Goal: Task Accomplishment & Management: Use online tool/utility

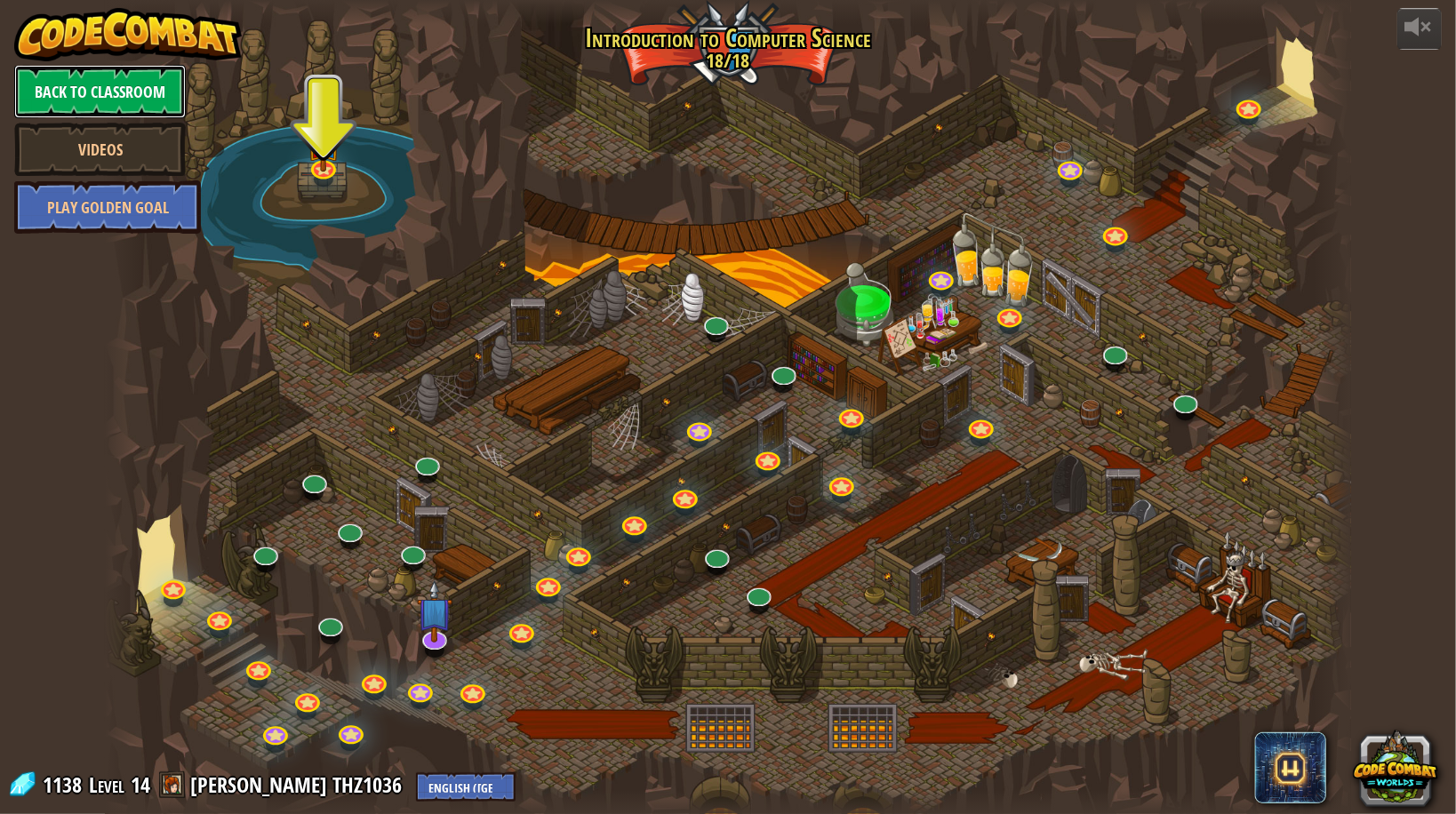
click at [112, 98] on link "Back to Classroom" at bounding box center [100, 91] width 172 height 53
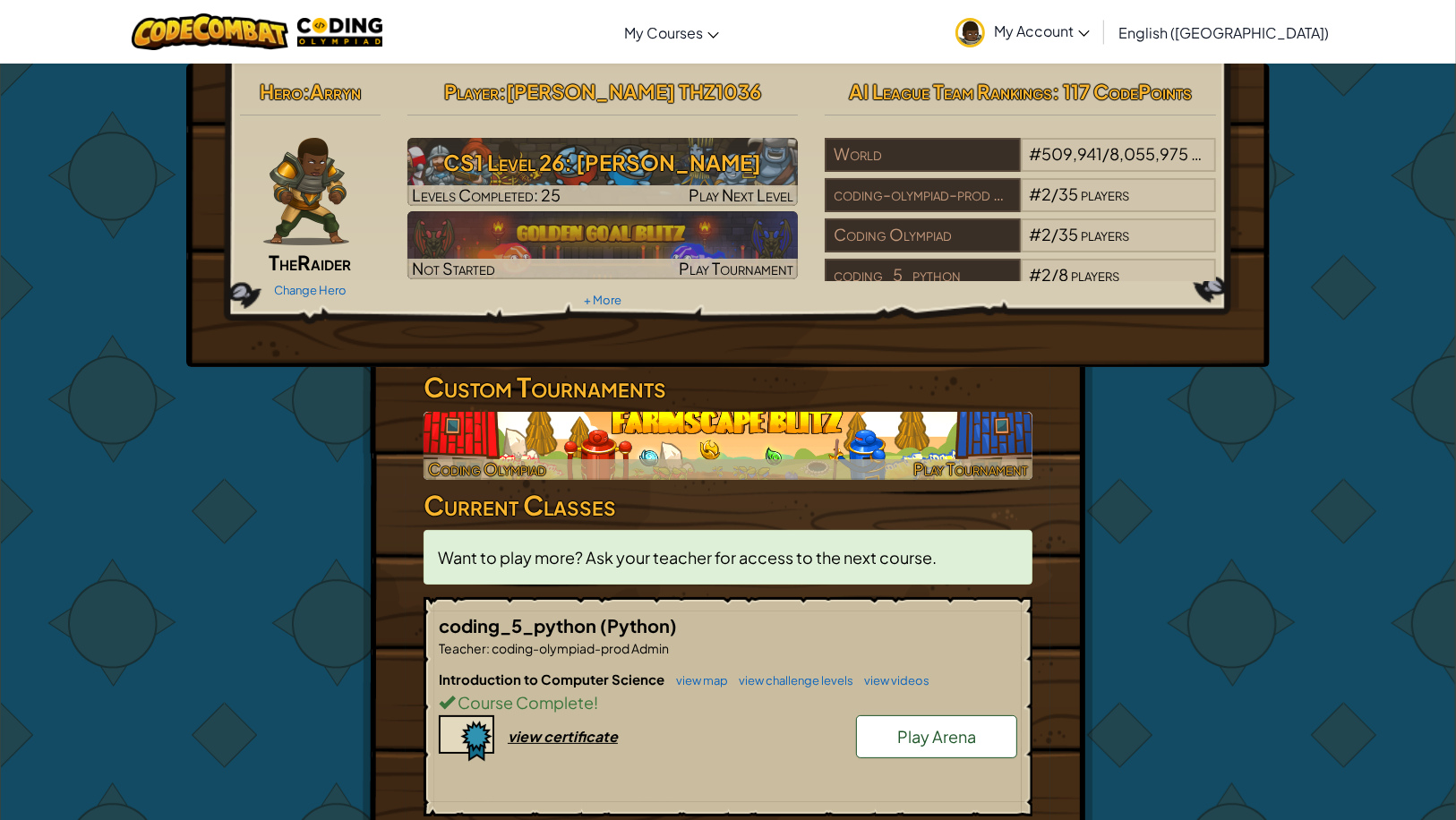
click at [727, 480] on img at bounding box center [728, 446] width 609 height 68
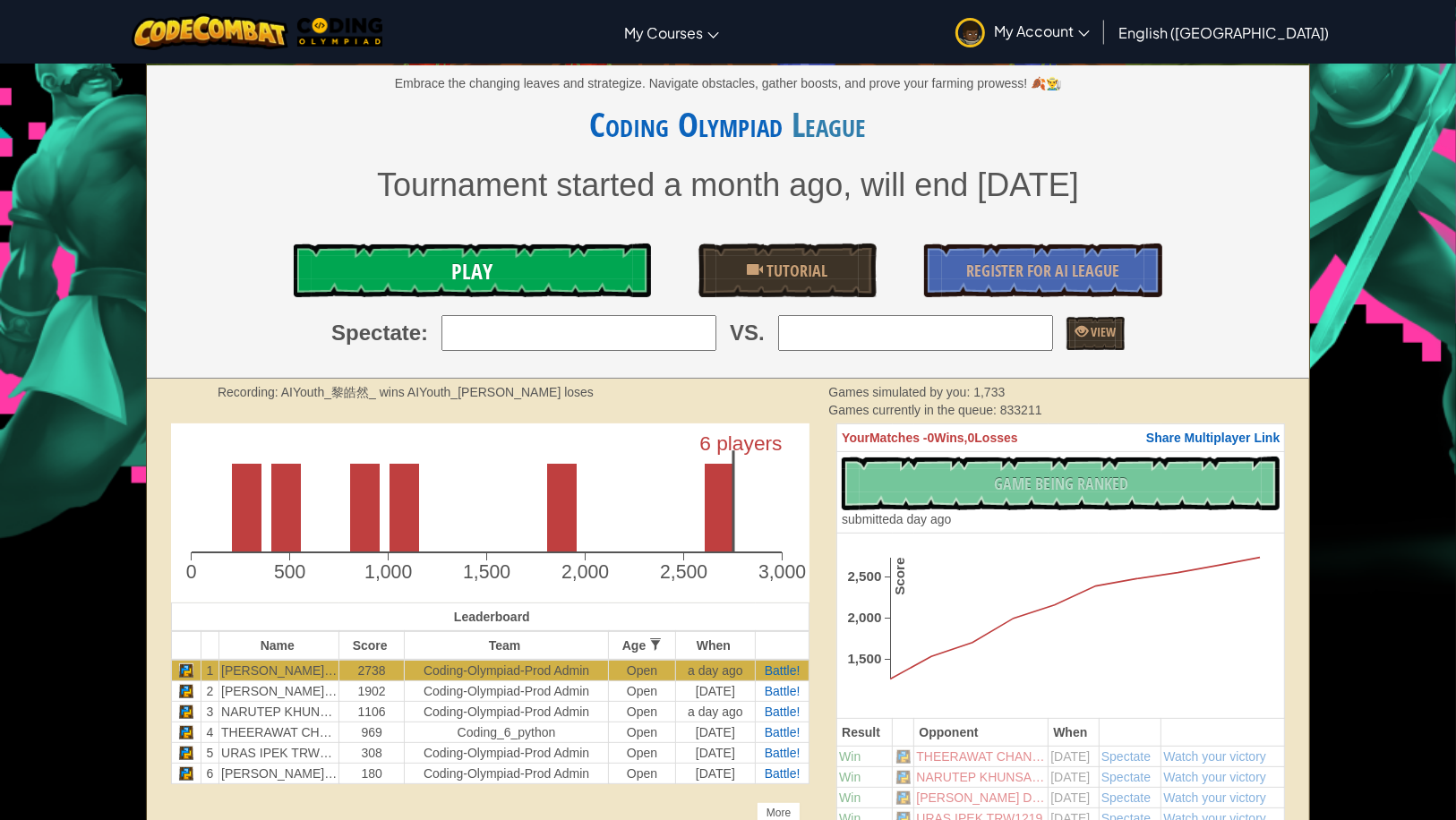
scroll to position [192, 0]
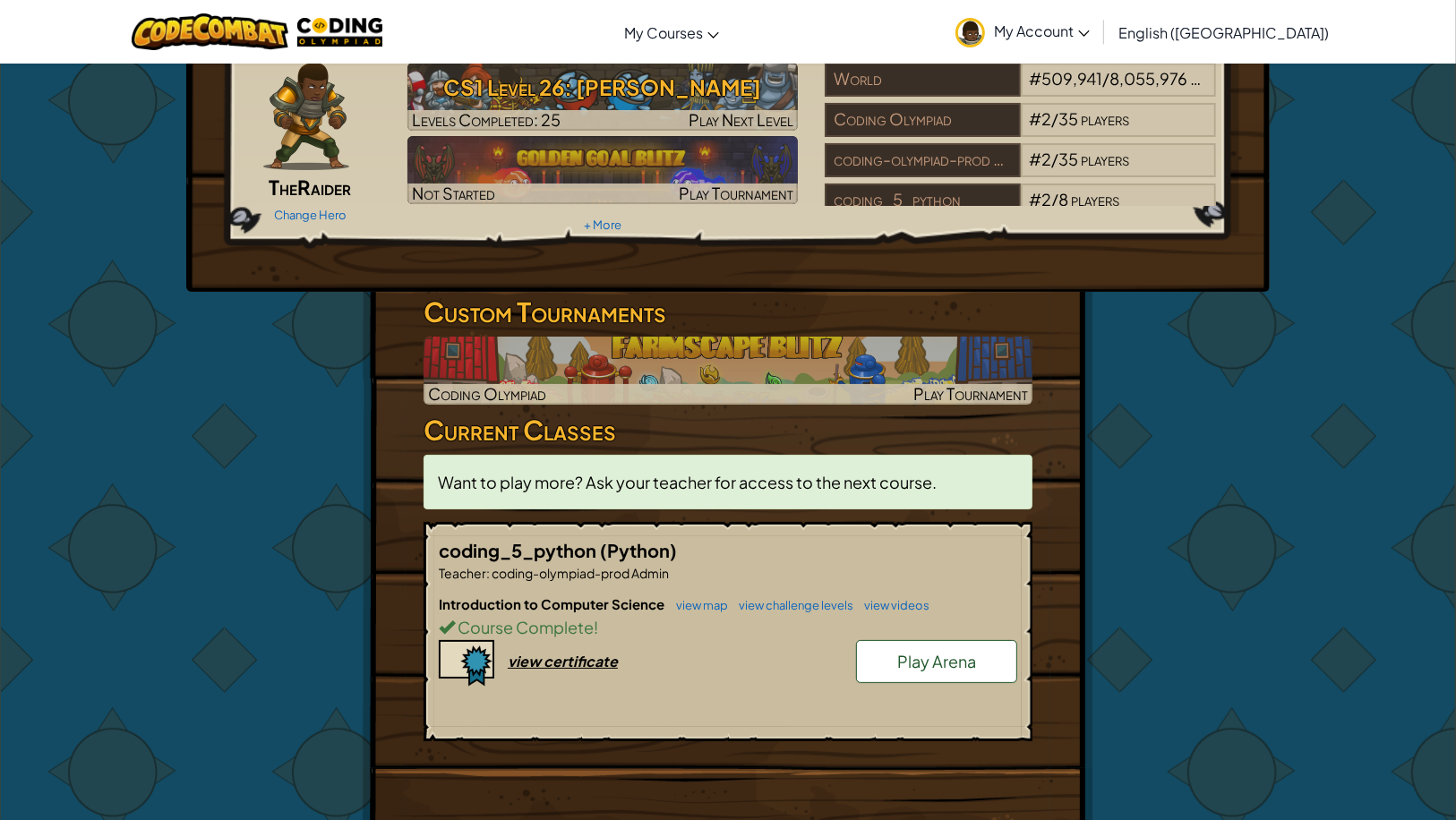
scroll to position [79, 0]
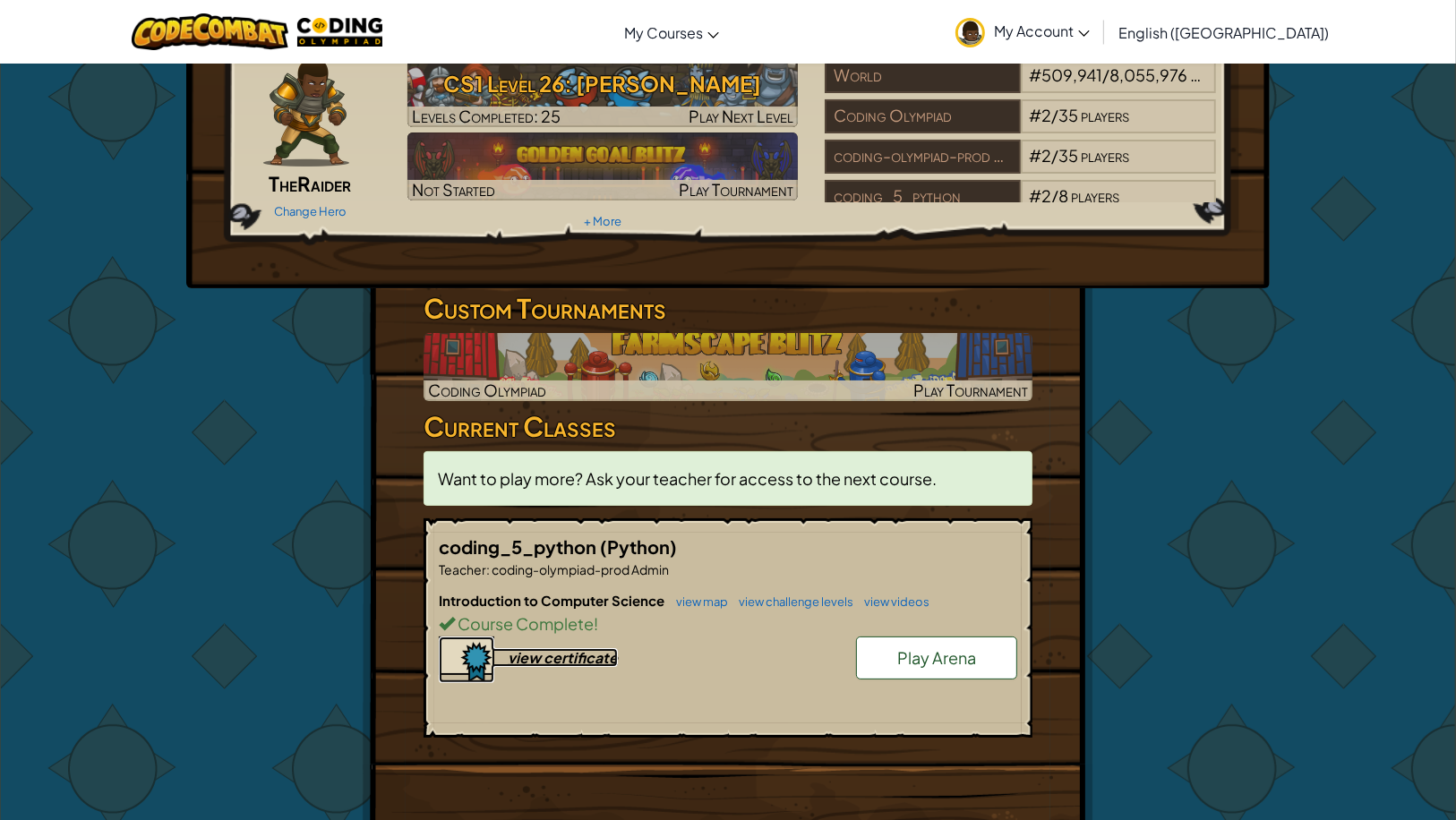
click at [456, 683] on img at bounding box center [466, 660] width 56 height 46
click at [834, 488] on span "Want to play more? Ask your teacher for access to the next course." at bounding box center [686, 478] width 499 height 20
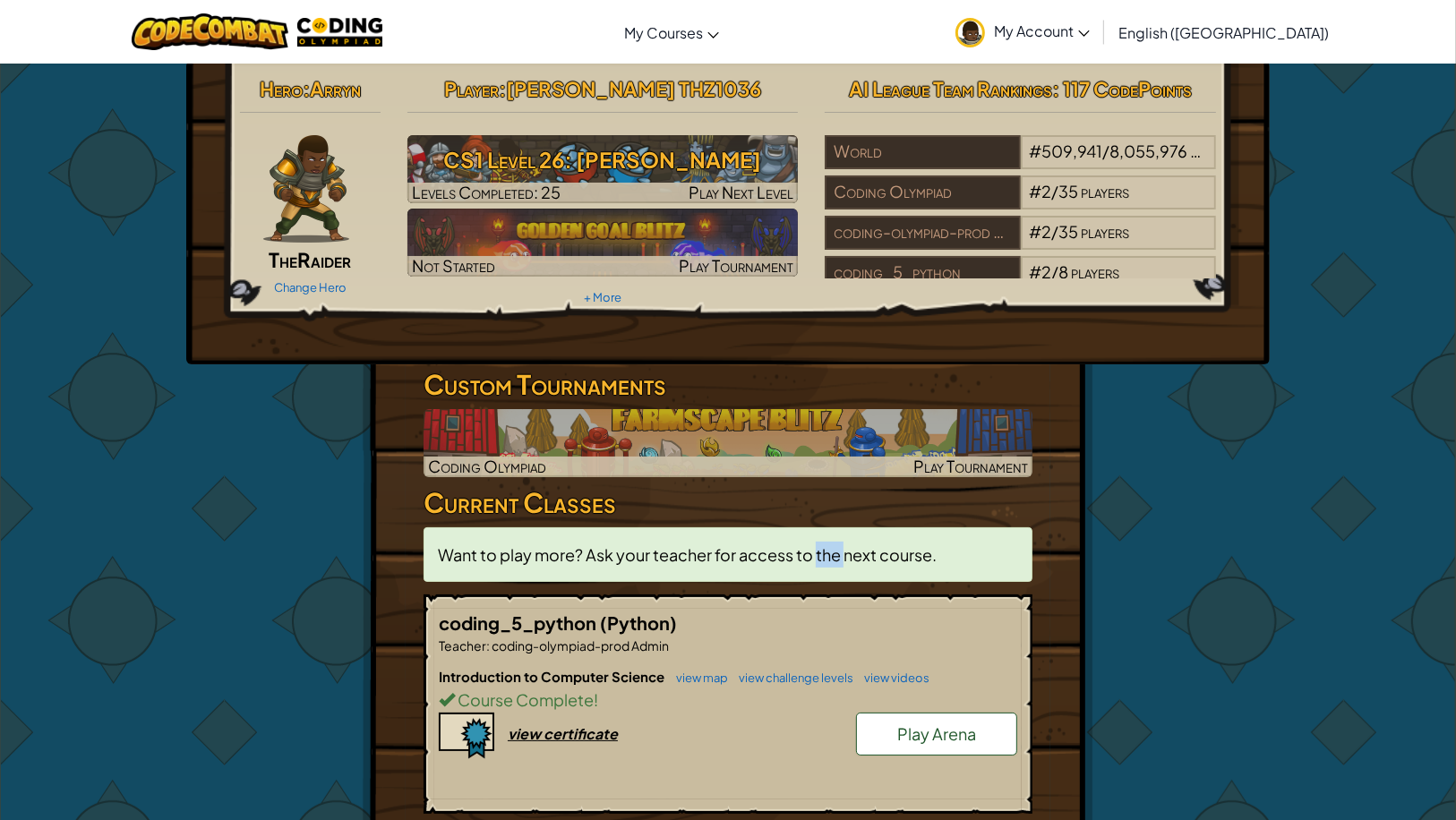
scroll to position [0, 0]
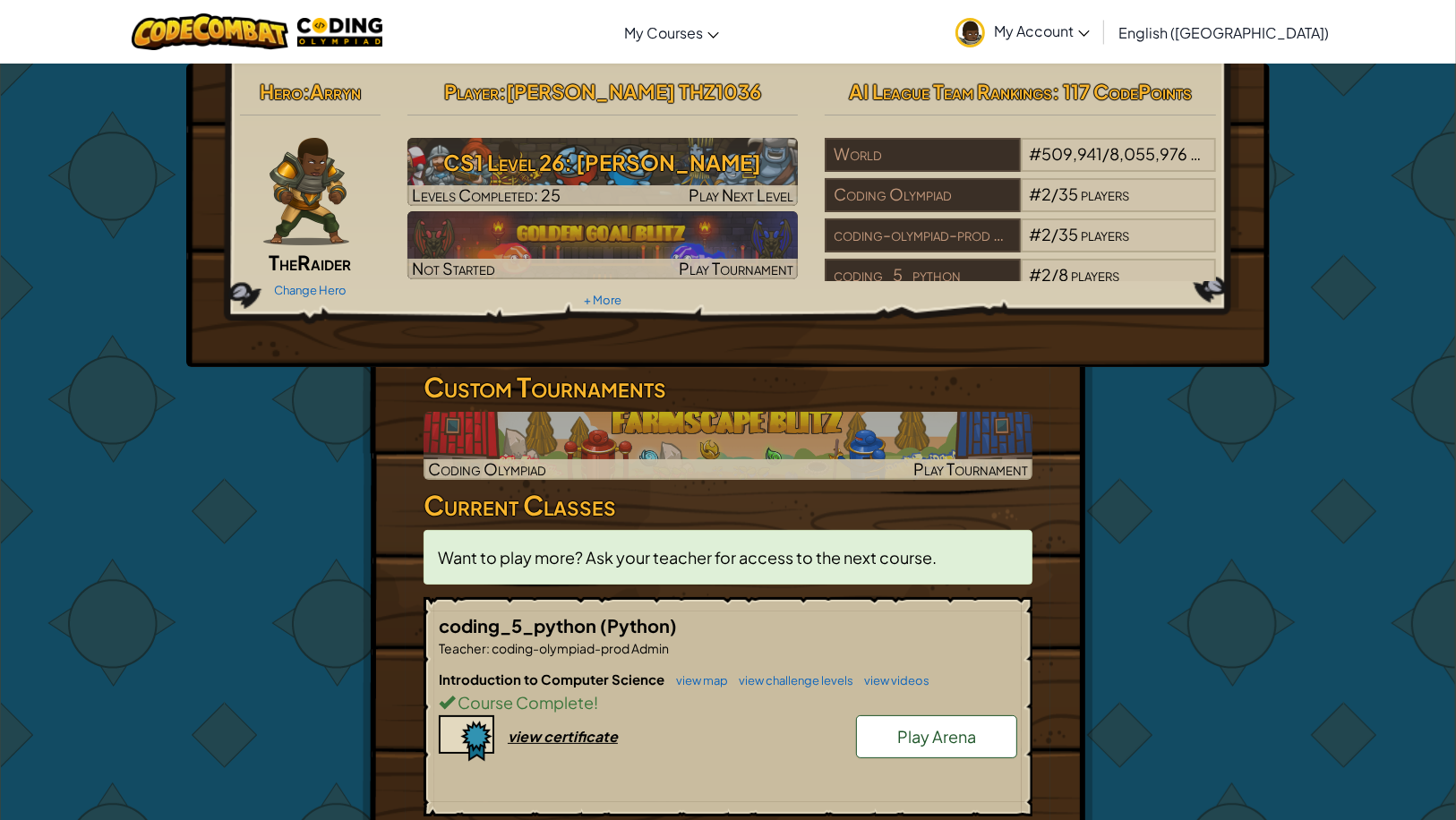
click at [506, 87] on span ":" at bounding box center [502, 91] width 7 height 25
click at [644, 100] on span "[PERSON_NAME] THZ1036" at bounding box center [633, 91] width 255 height 25
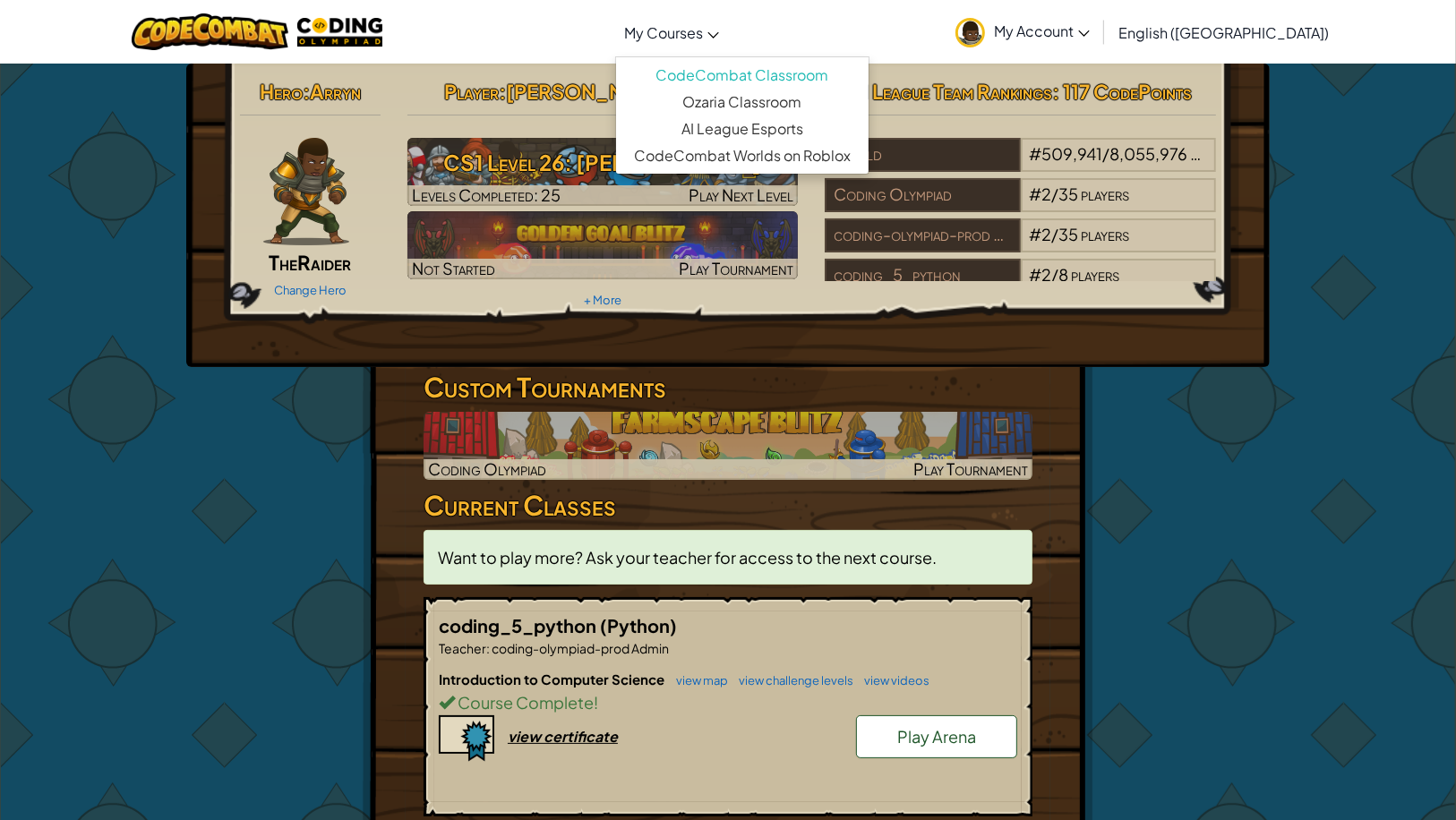
click at [703, 29] on span "My Courses" at bounding box center [663, 33] width 79 height 19
click at [1089, 38] on span "My Account" at bounding box center [1041, 31] width 96 height 19
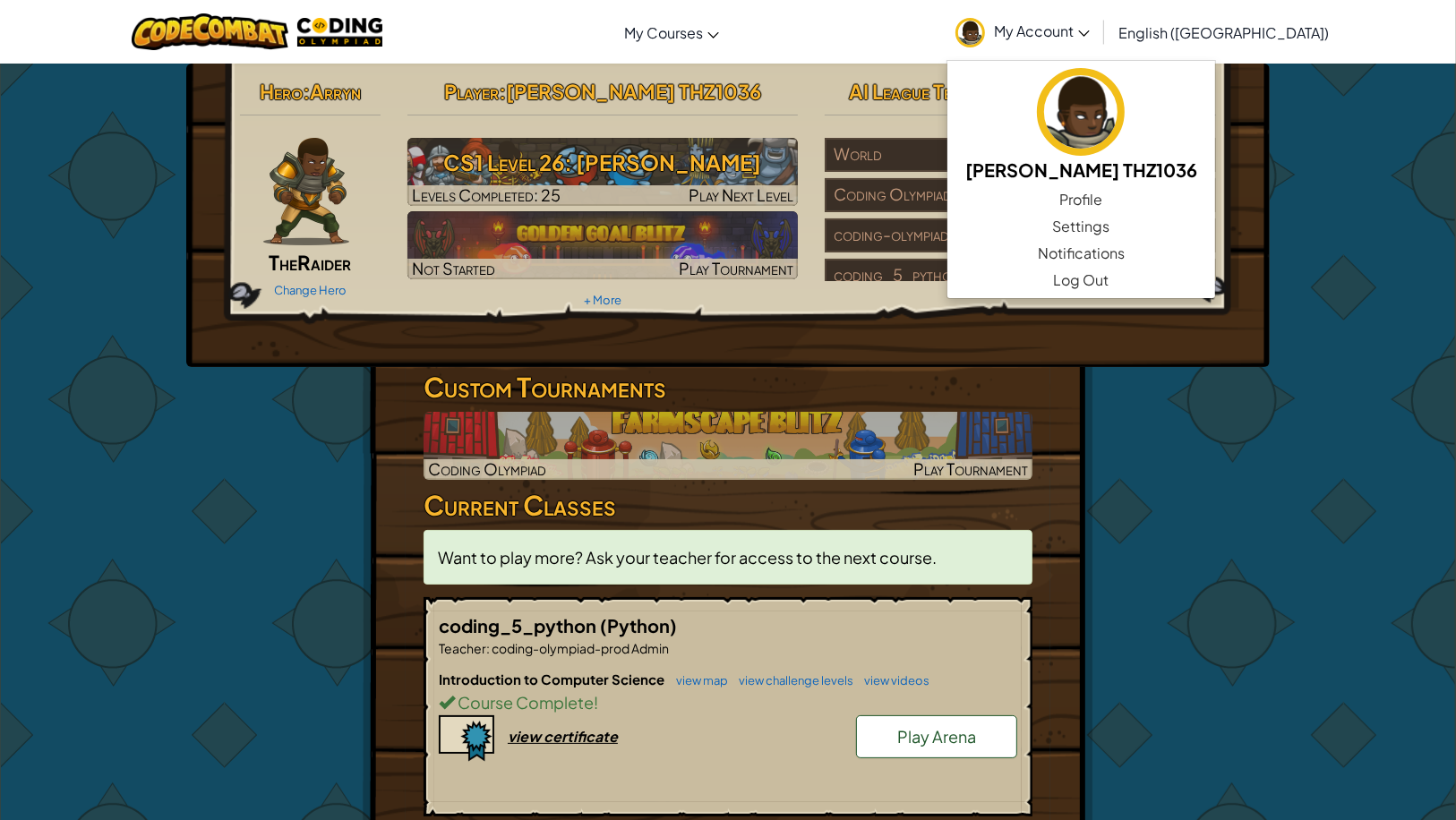
click at [937, 367] on div "Hero : Arryn The Raider Change Hero Player : [PERSON_NAME] THZ1036 CS1 Level 26…" at bounding box center [728, 215] width 1084 height 304
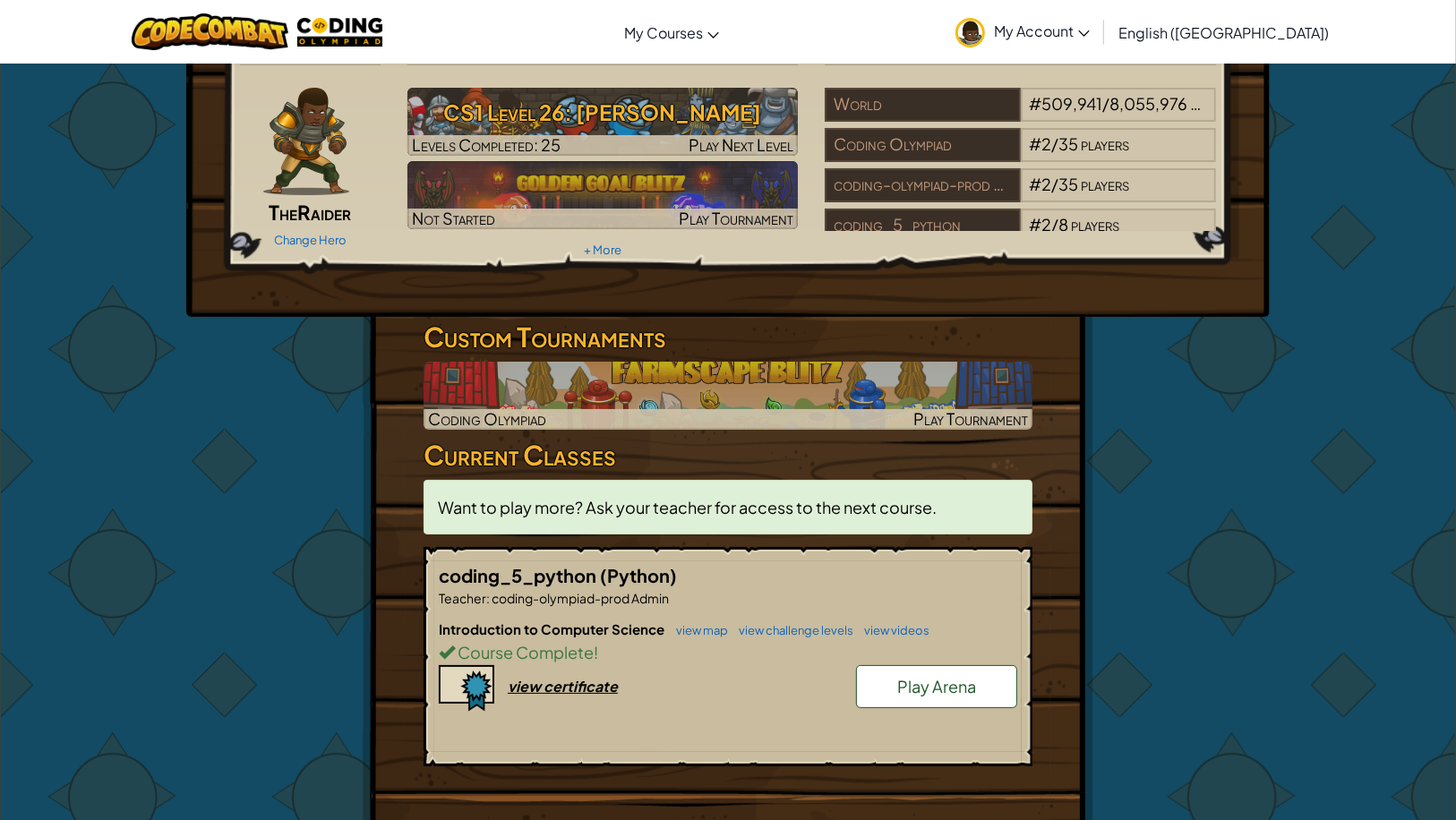
scroll to position [37, 0]
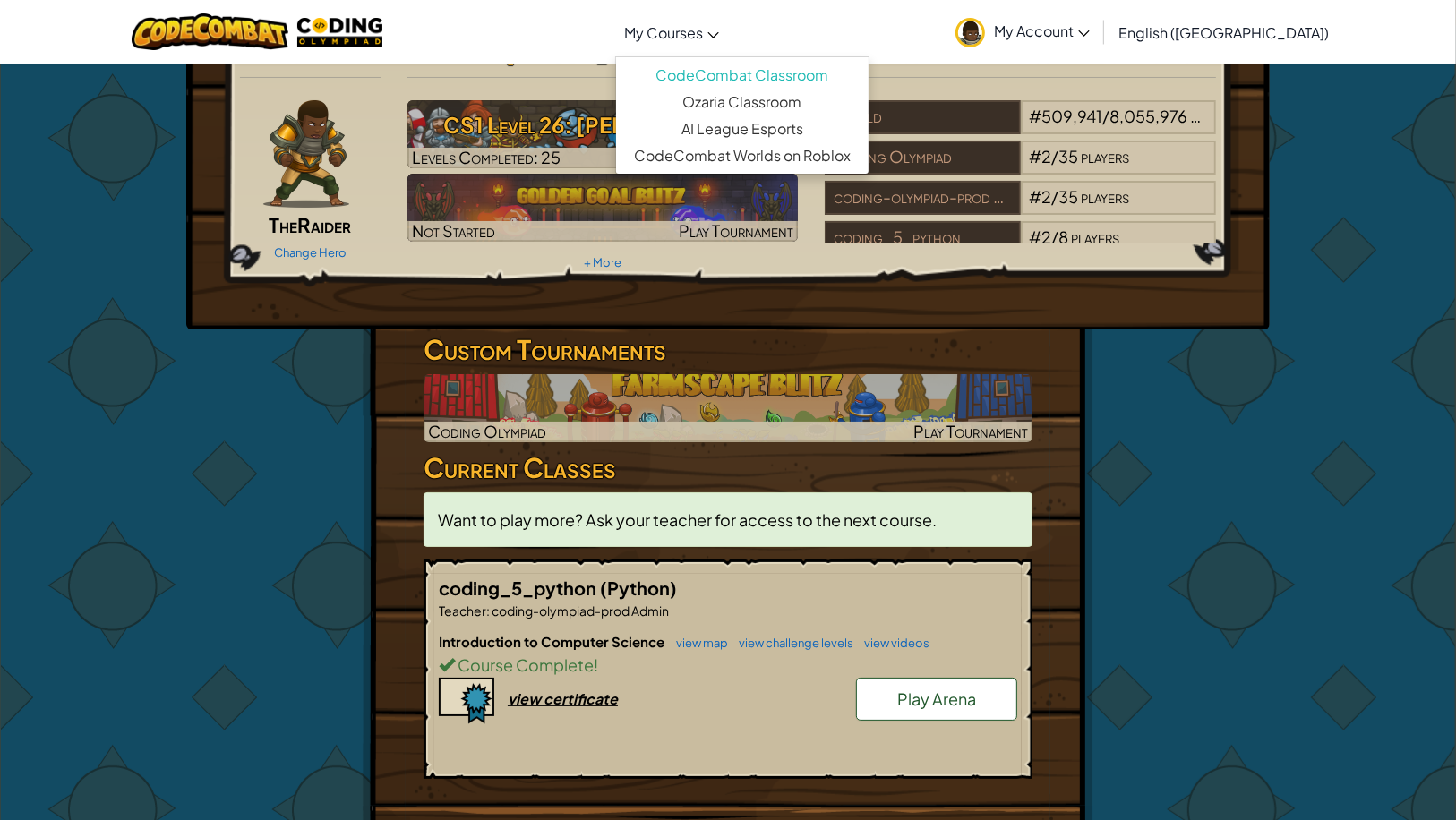
click at [703, 38] on span "My Courses" at bounding box center [663, 33] width 79 height 19
click at [714, 167] on span "Play Next Level" at bounding box center [740, 157] width 105 height 20
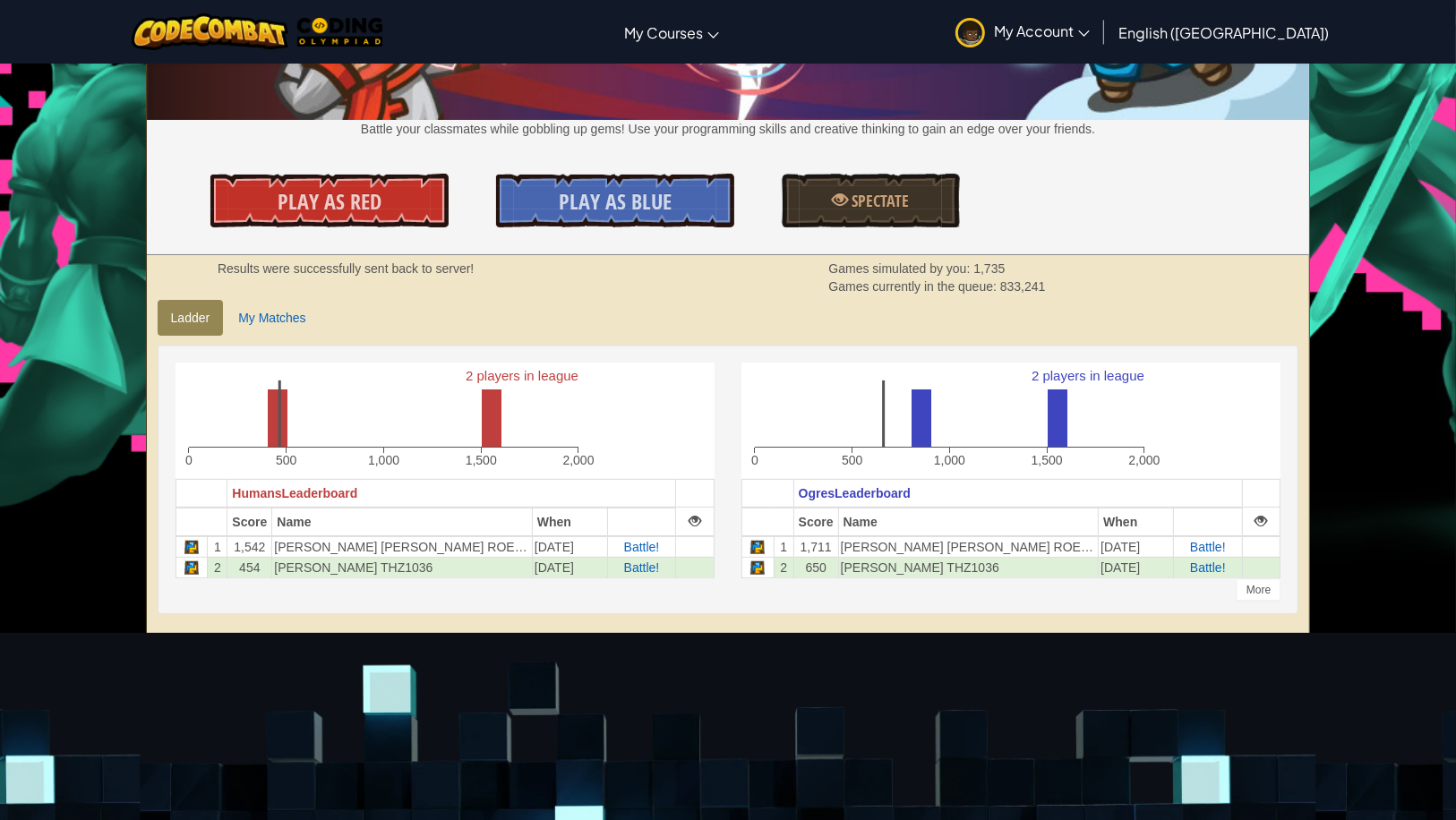
scroll to position [226, 0]
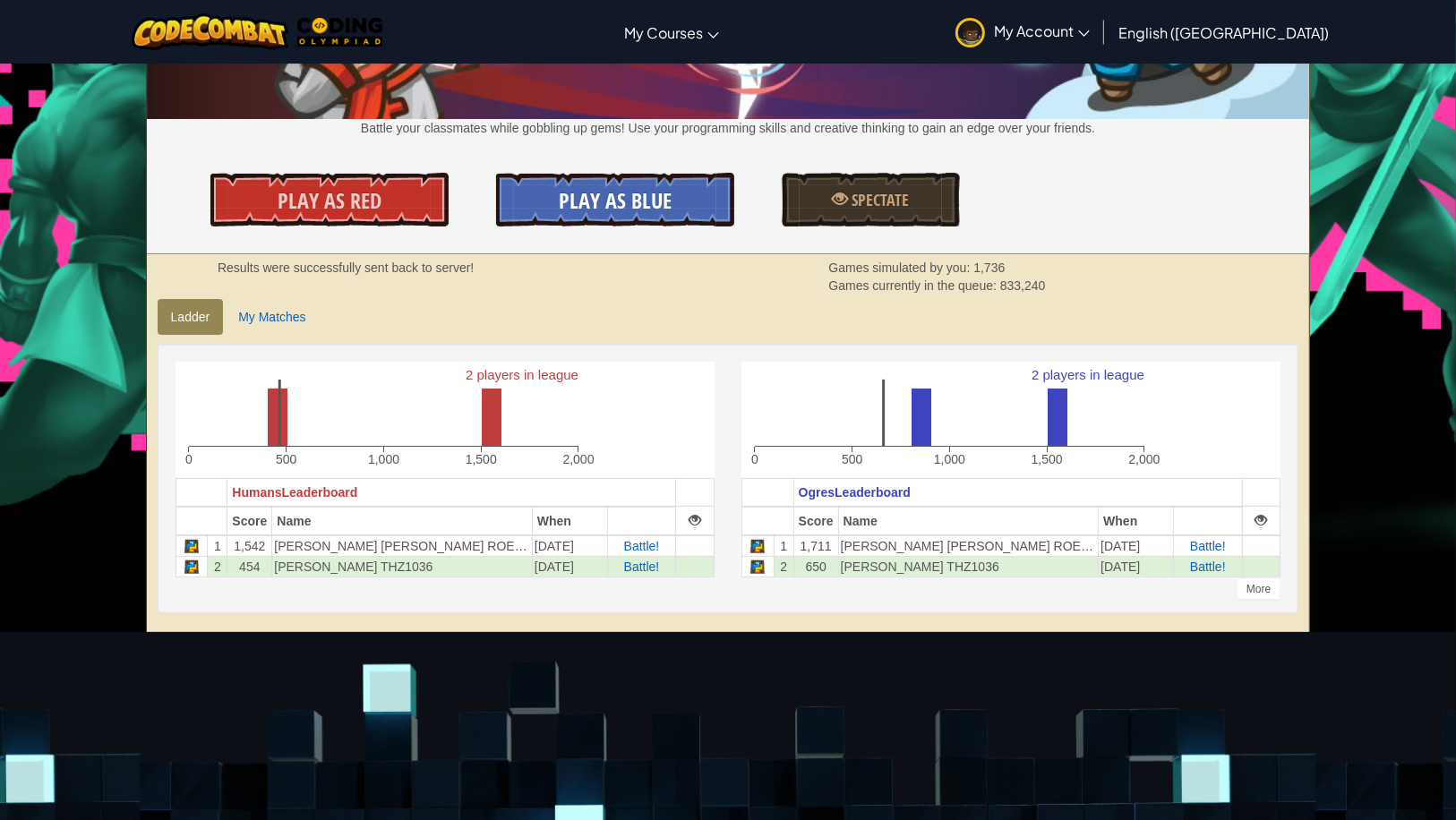
click at [560, 216] on link "Play As Blue" at bounding box center [615, 200] width 238 height 54
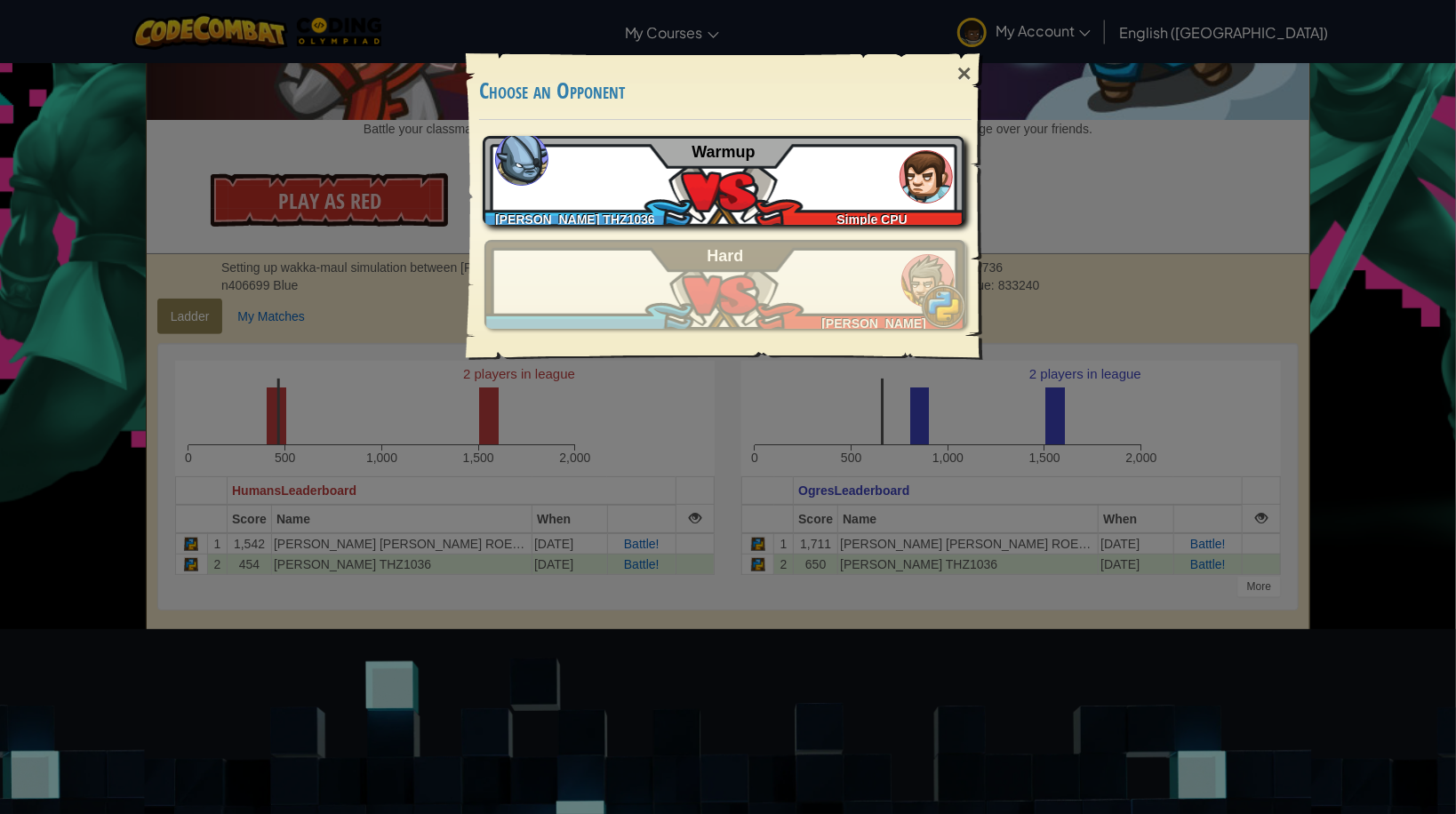
click at [677, 174] on div "SUKOLLAWAT SUKKASEM THZ1036 Simple CPU Warmup" at bounding box center [724, 181] width 482 height 88
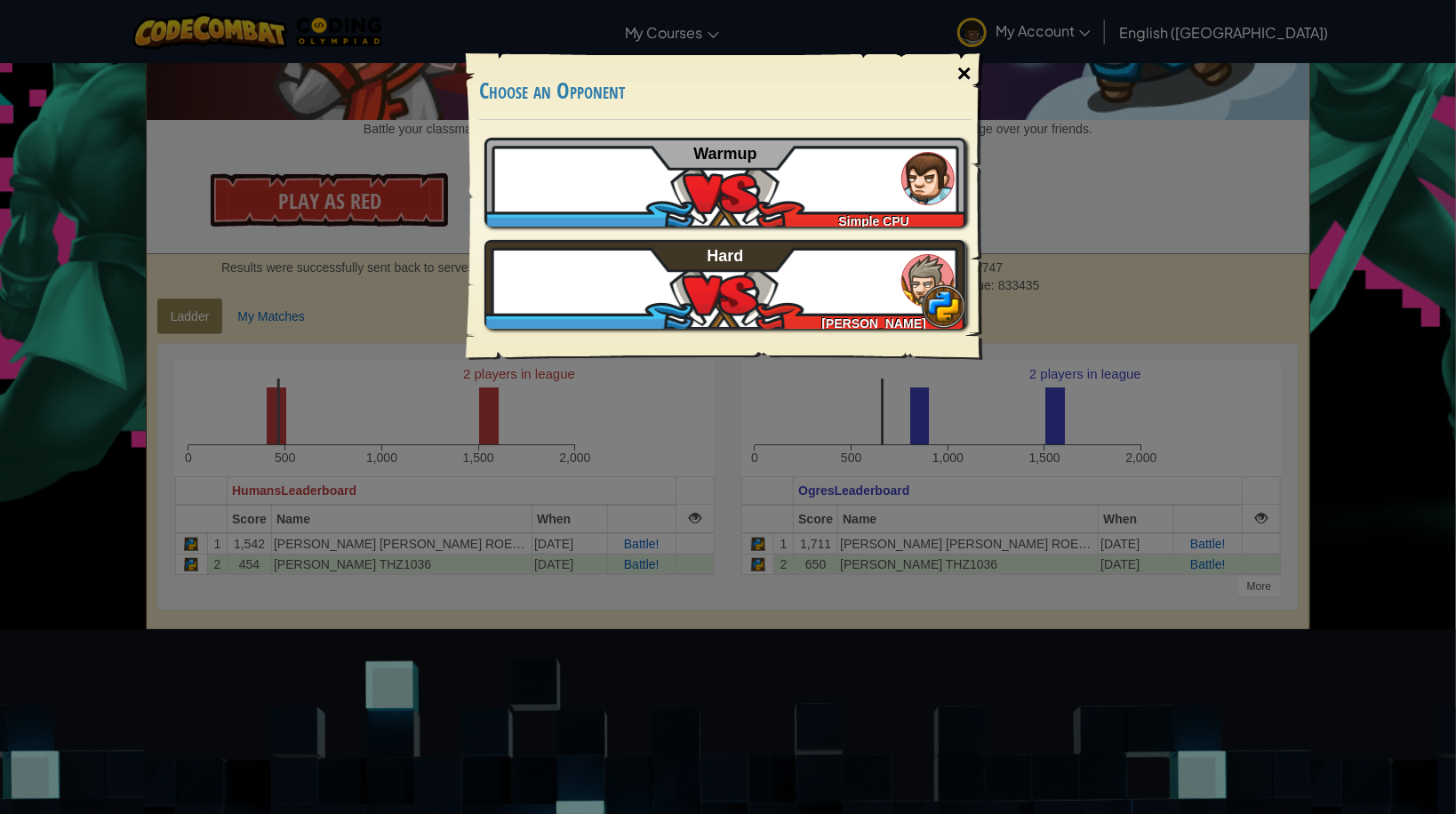
click at [965, 76] on div "×" at bounding box center [965, 74] width 41 height 52
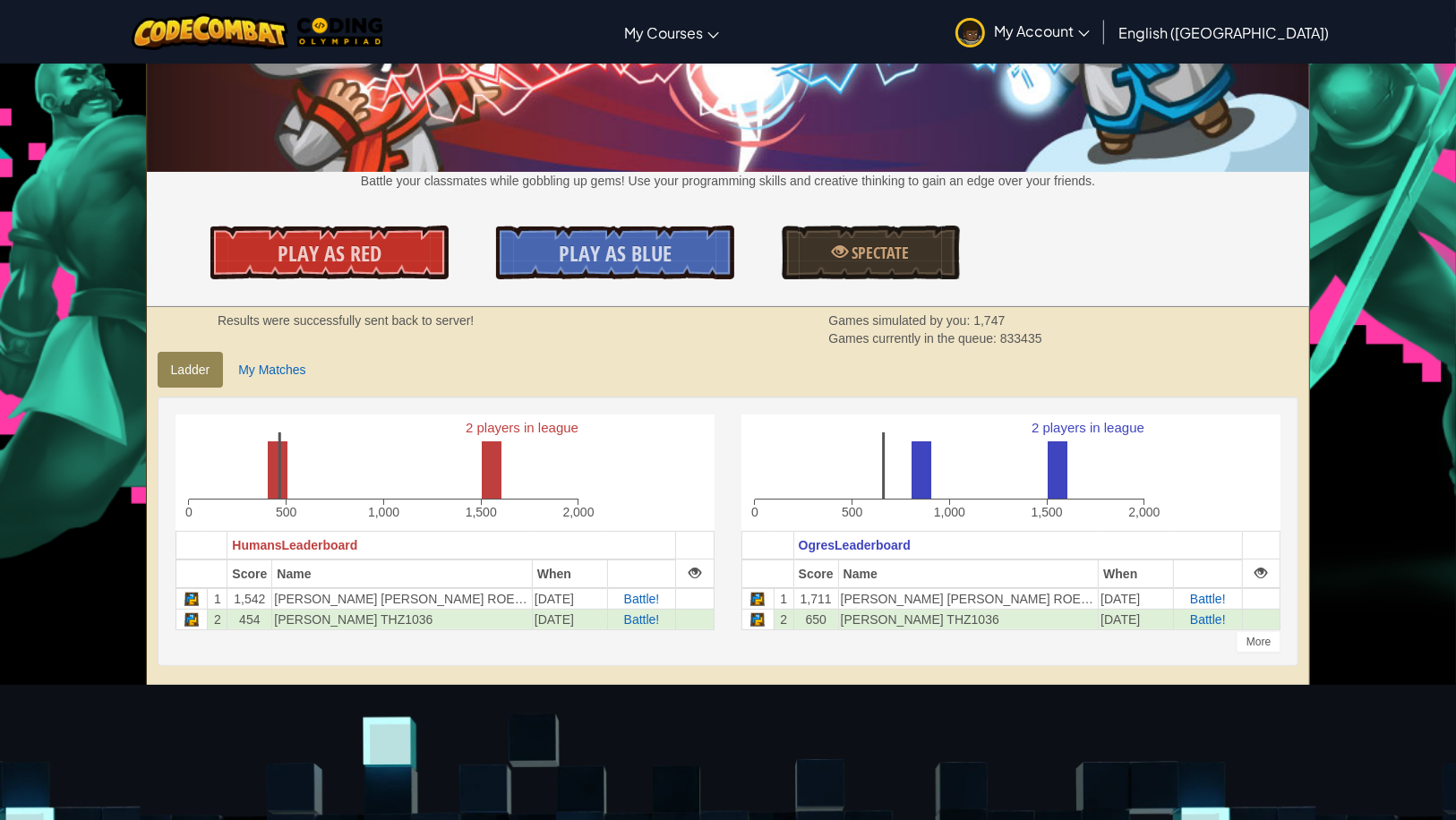
scroll to position [0, 0]
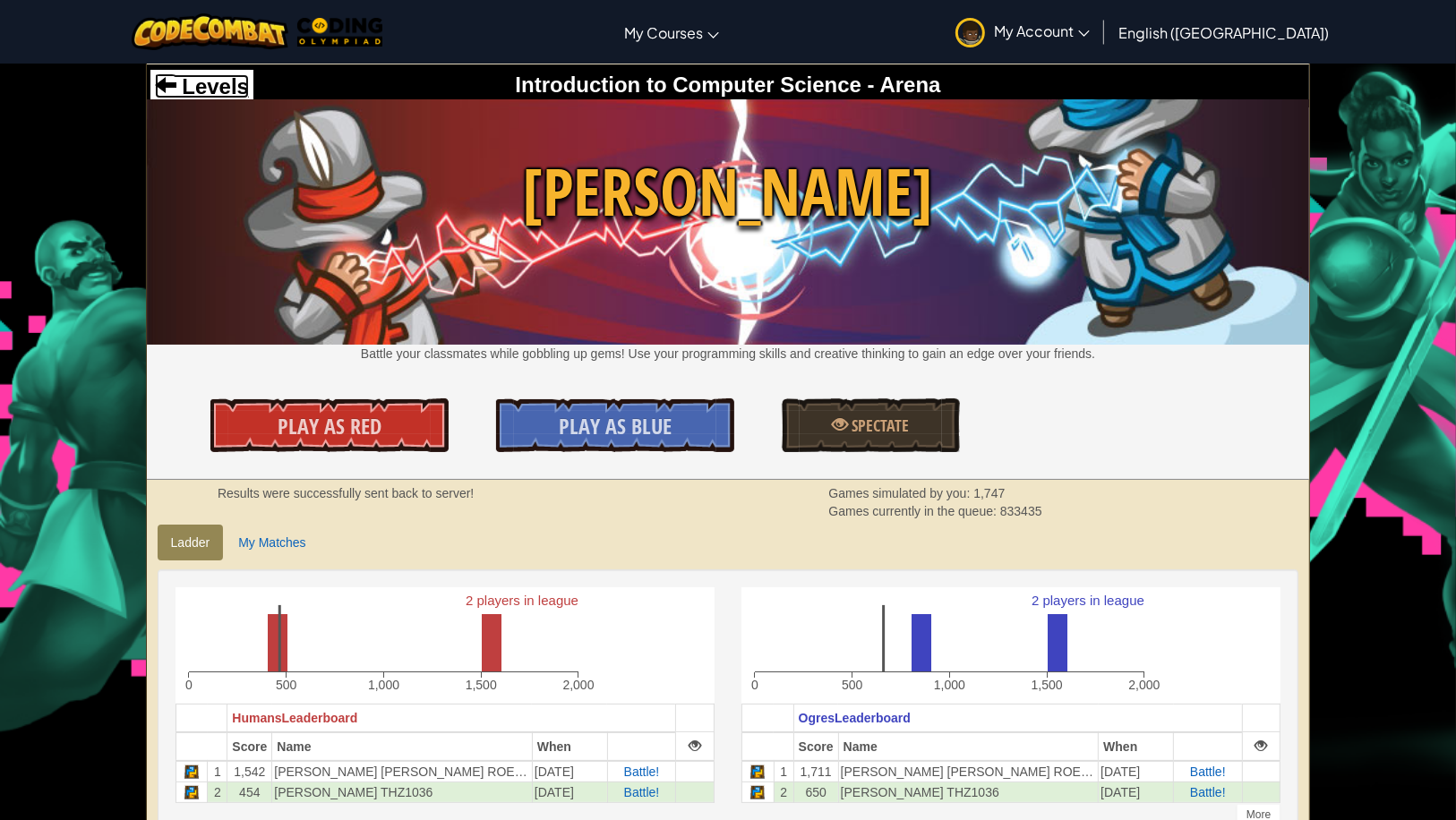
click at [170, 85] on span at bounding box center [165, 84] width 21 height 21
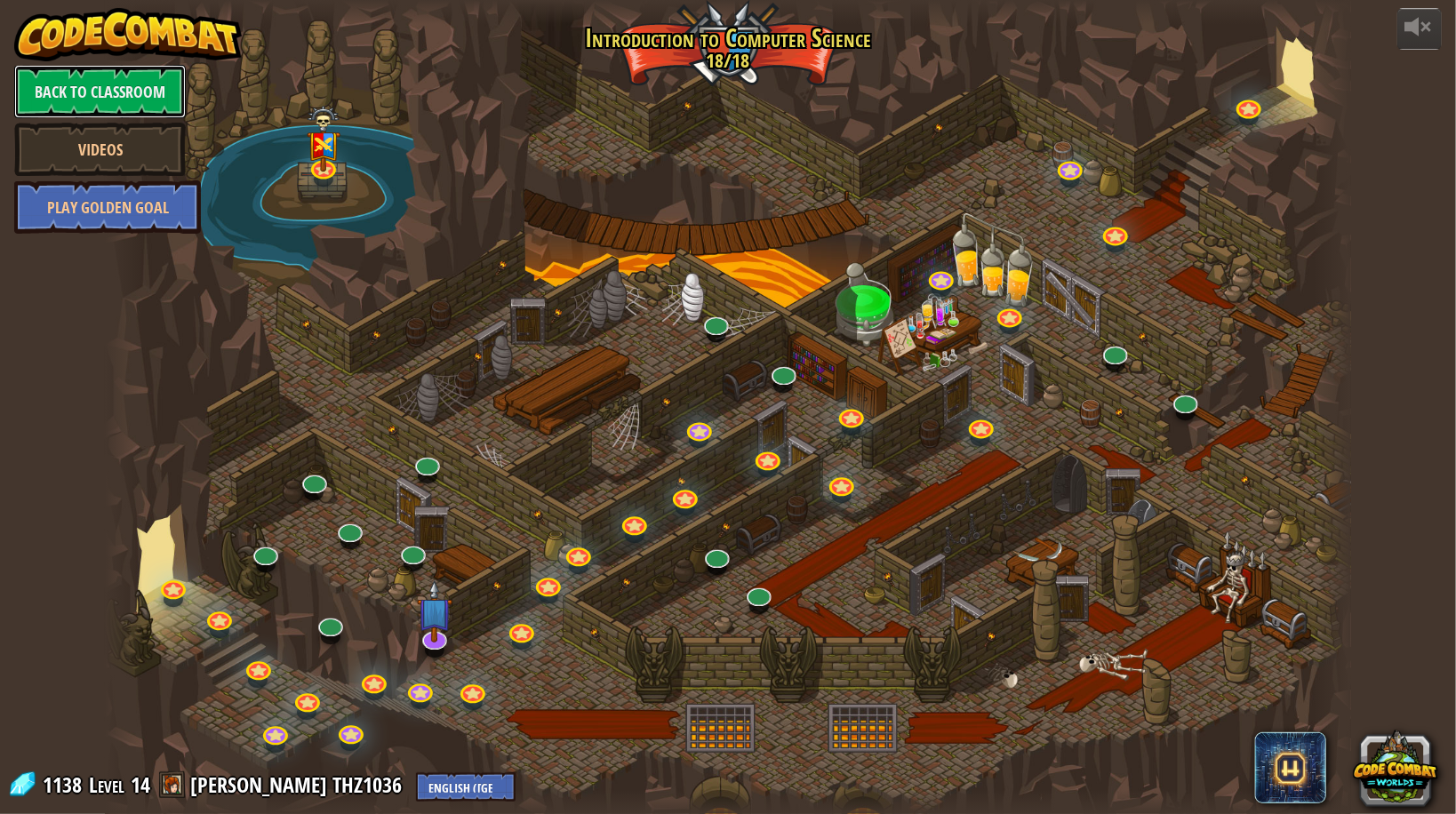
click at [76, 87] on link "Back to Classroom" at bounding box center [100, 91] width 172 height 53
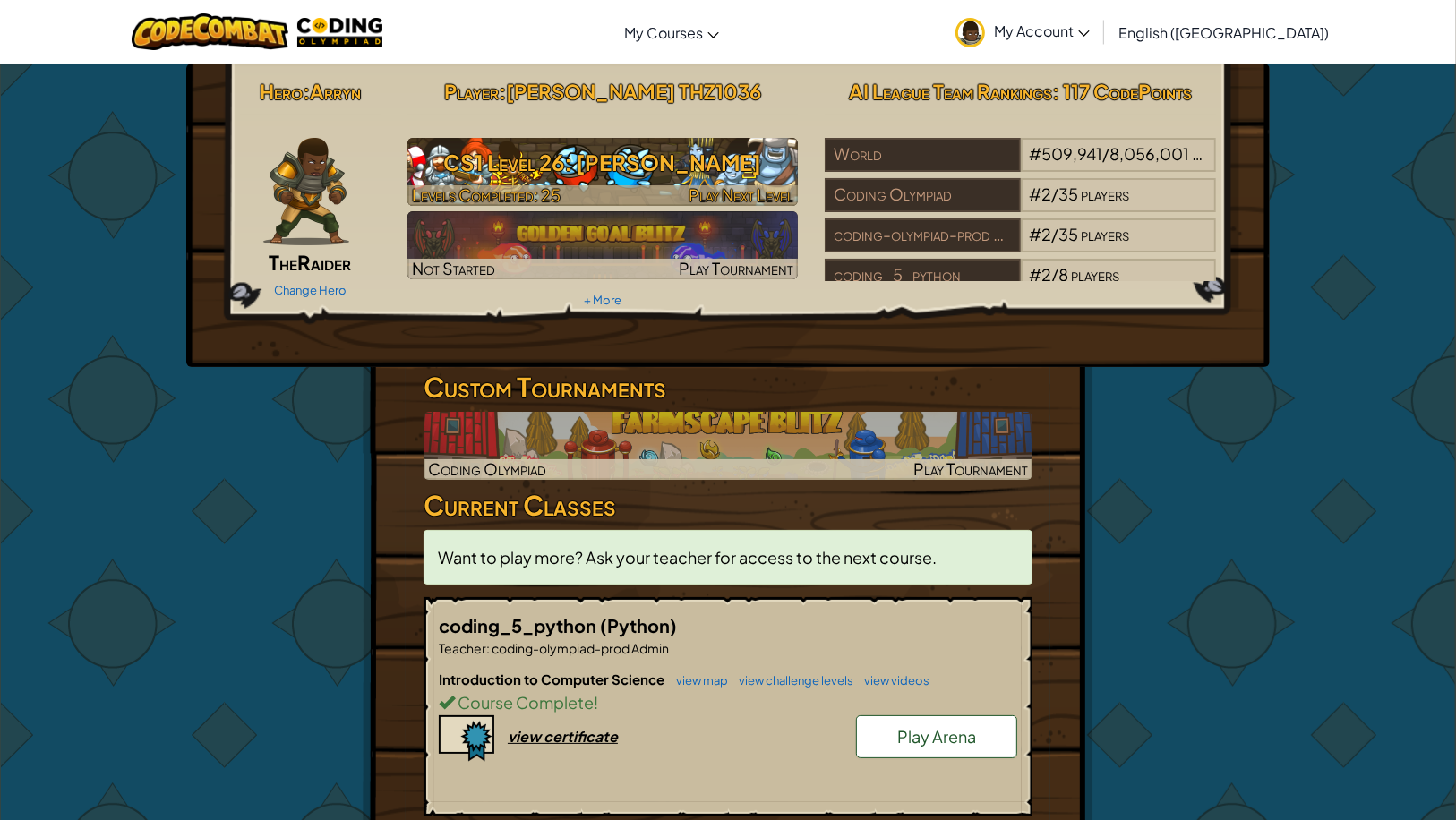
click at [526, 183] on h3 "CS1 Level 26: [PERSON_NAME]" at bounding box center [603, 162] width 391 height 40
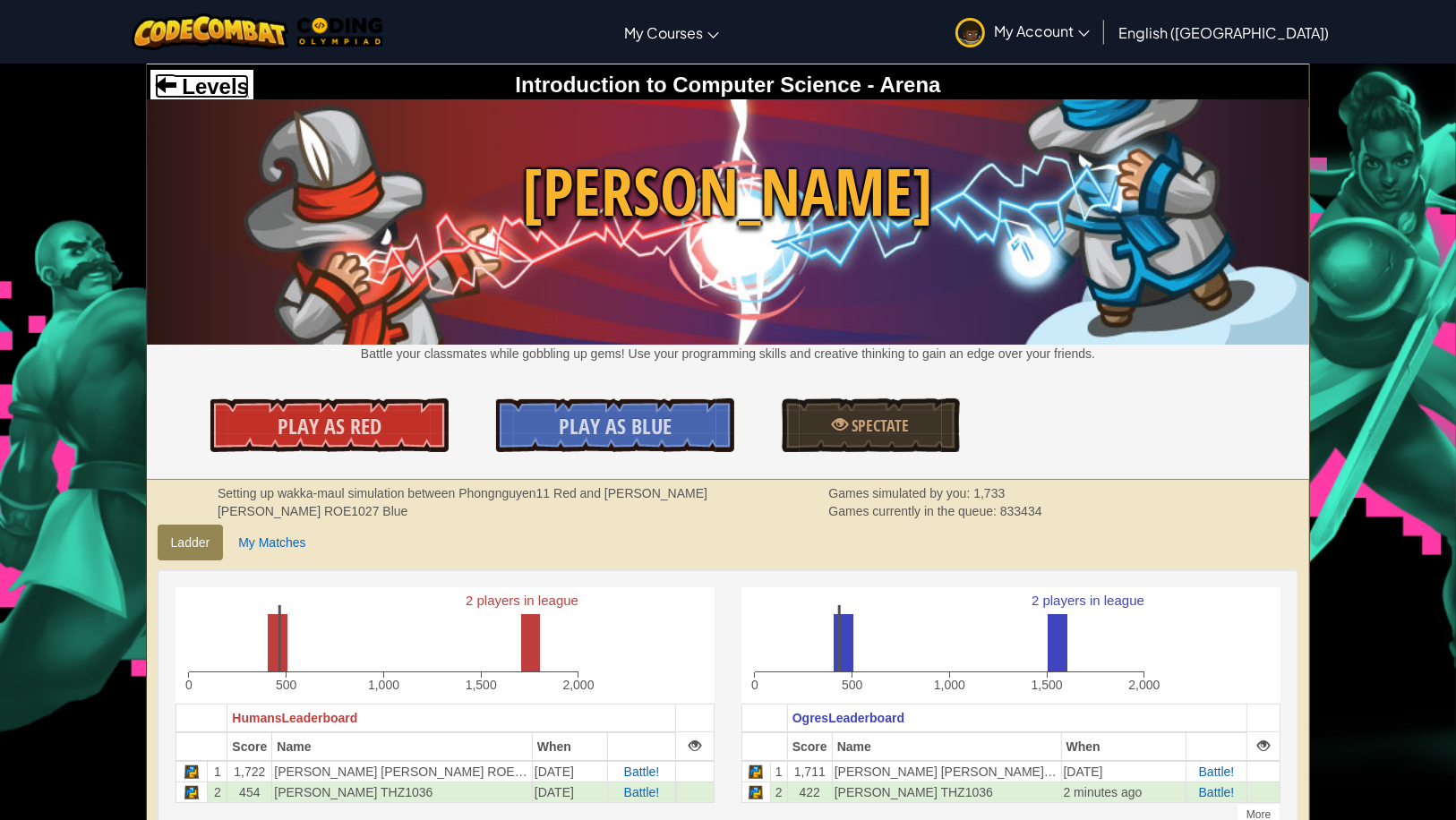
click at [176, 88] on span "Levels" at bounding box center [213, 86] width 72 height 24
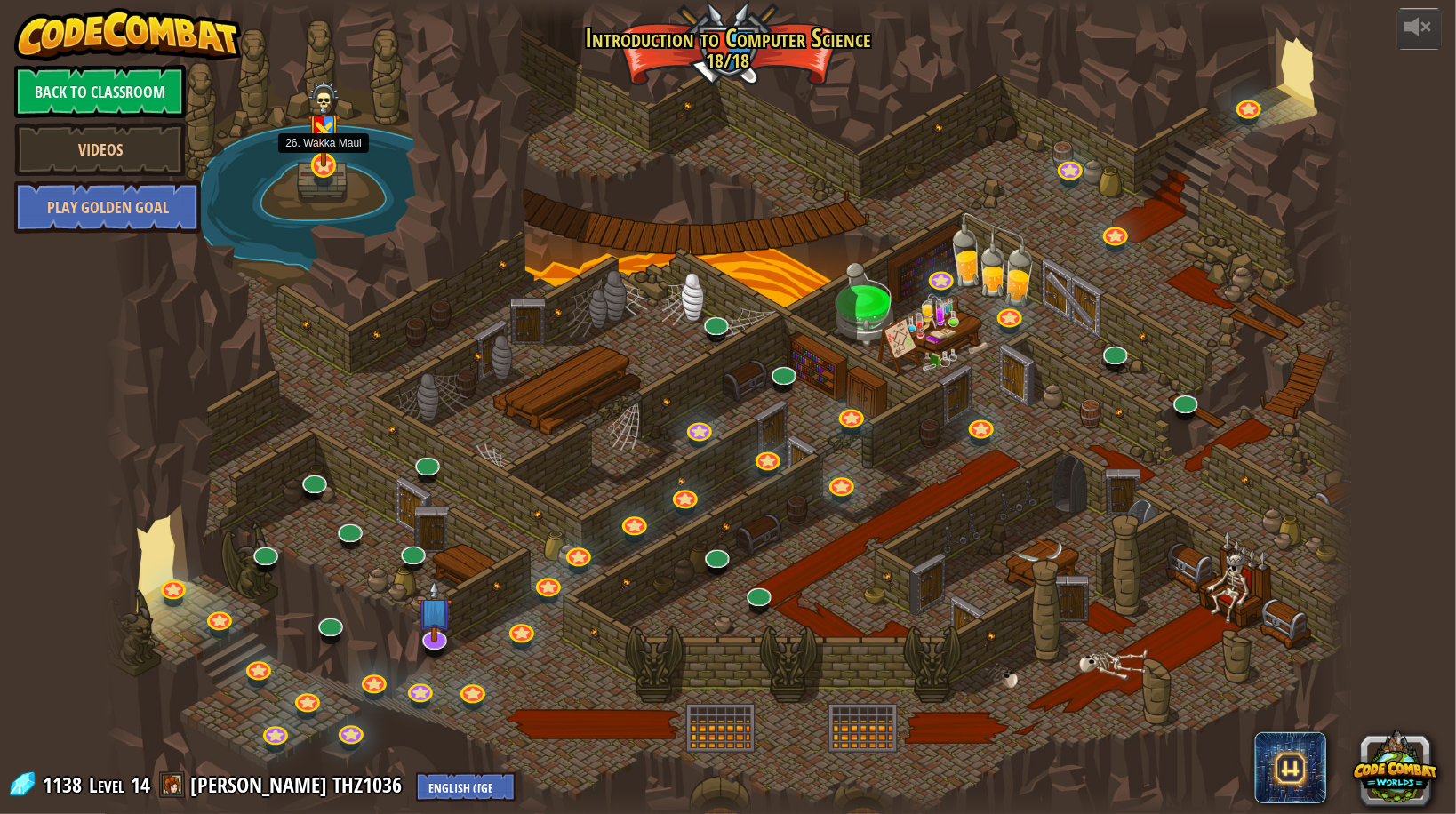
click at [326, 160] on img at bounding box center [325, 124] width 33 height 88
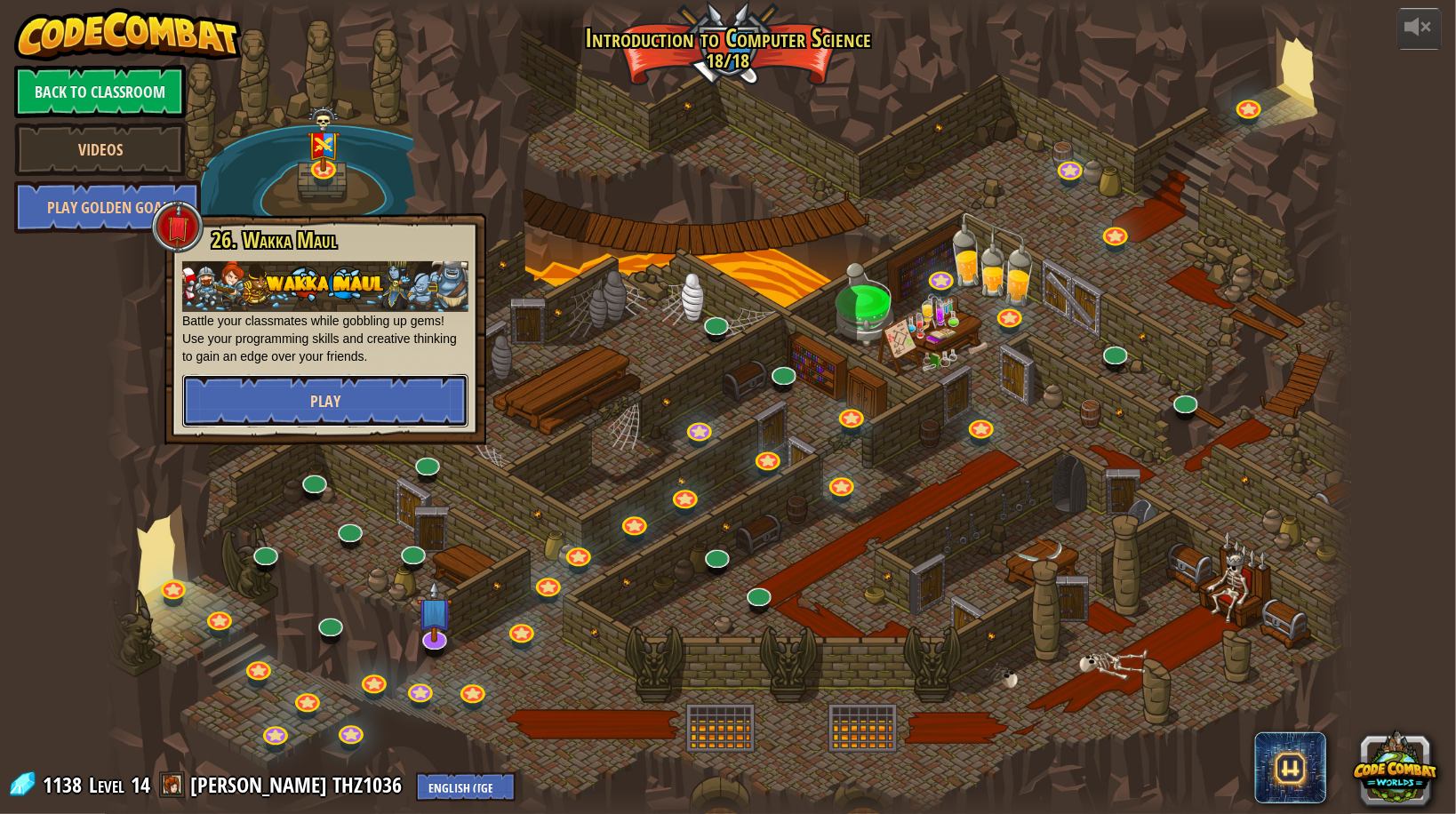
click at [377, 394] on button "Play" at bounding box center [326, 401] width 286 height 53
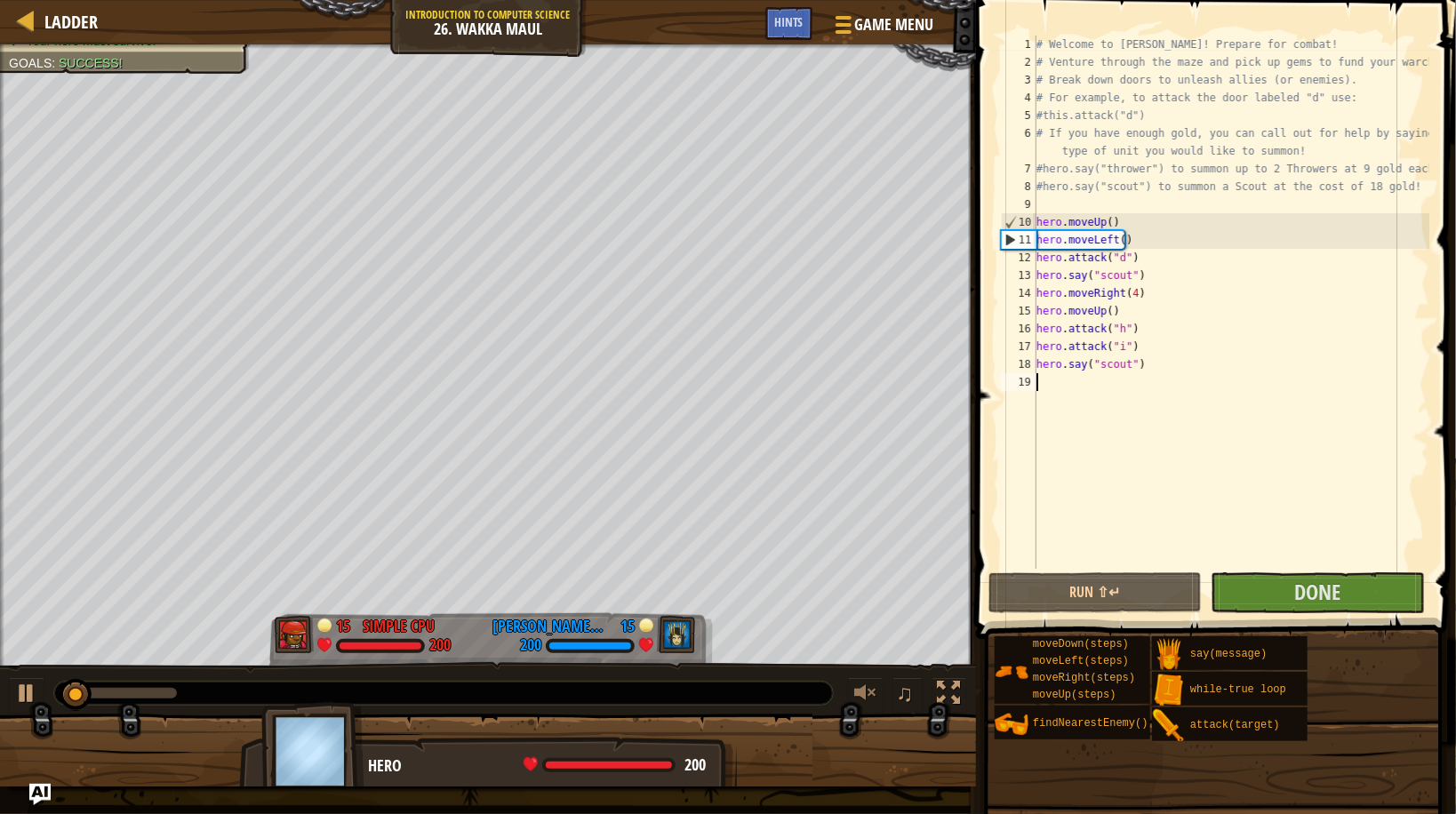
click at [1355, 459] on div "# Welcome to [PERSON_NAME]! Prepare for combat! # Venture through the maze and …" at bounding box center [1231, 320] width 397 height 569
click at [1308, 584] on span "Done" at bounding box center [1318, 592] width 46 height 29
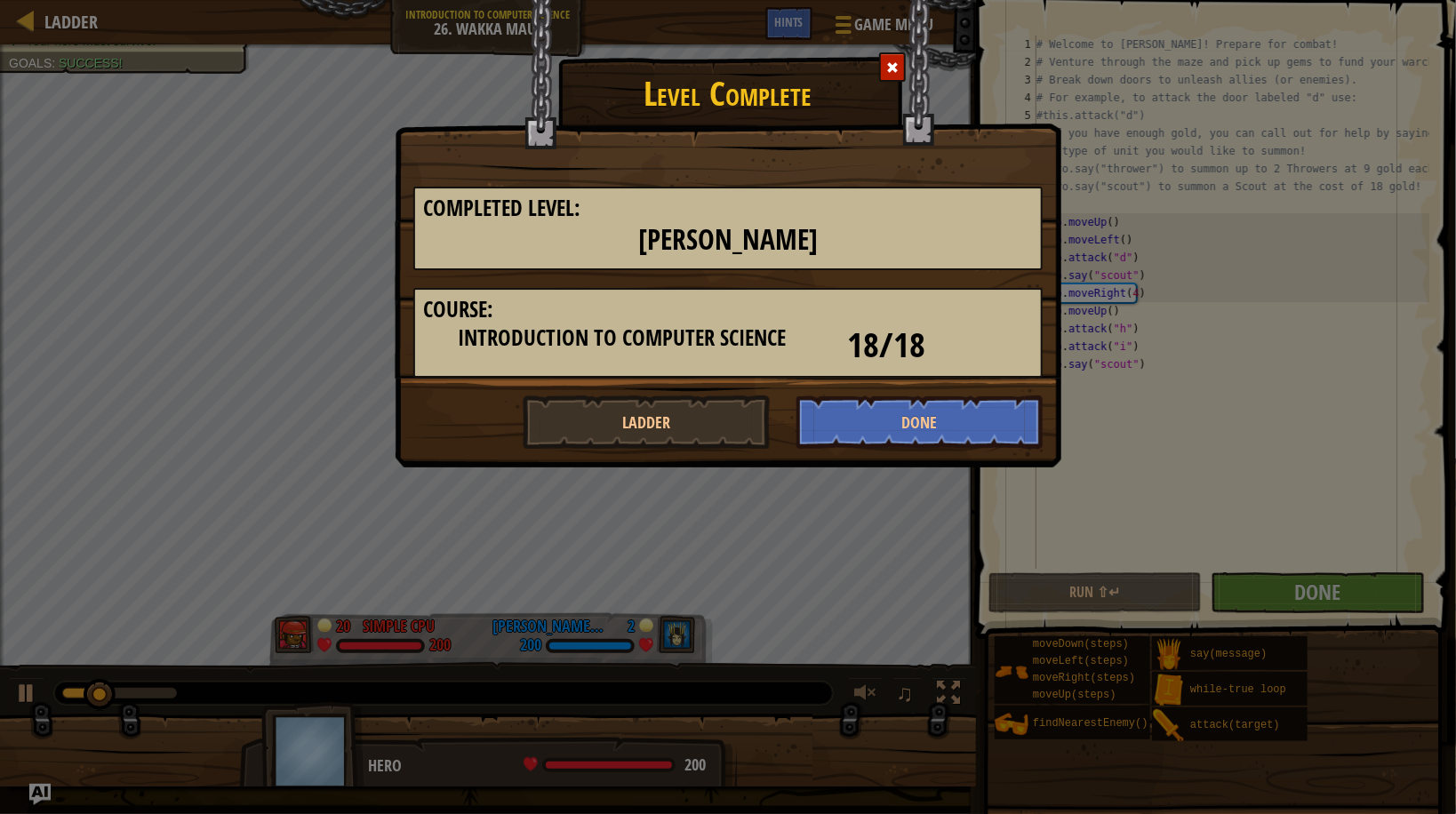
click at [894, 390] on div "Completed Level: Wakka Maul Course: Introduction to Computer Science 18/18" at bounding box center [728, 282] width 657 height 227
click at [896, 413] on button "Done" at bounding box center [920, 422] width 247 height 53
